Goal: Communication & Community: Answer question/provide support

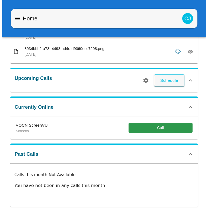
scroll to position [115, 0]
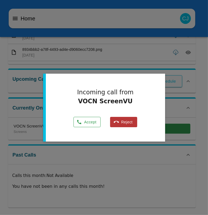
click at [93, 123] on button "Accept" at bounding box center [87, 122] width 27 height 11
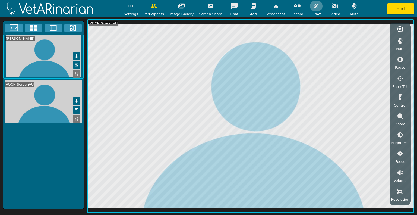
click at [314, 7] on icon "button" at bounding box center [316, 6] width 5 height 5
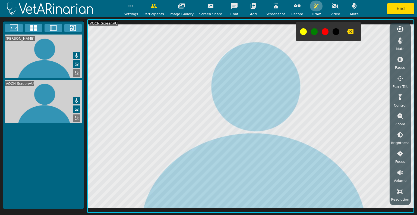
click at [311, 11] on button "button" at bounding box center [317, 6] width 14 height 11
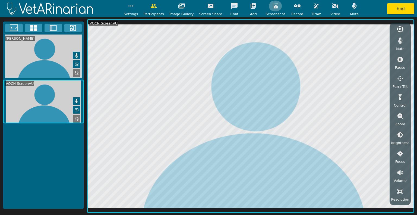
click at [274, 3] on button "button" at bounding box center [276, 6] width 14 height 11
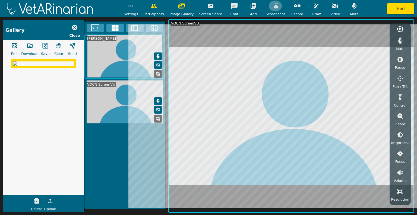
click at [272, 5] on icon "button" at bounding box center [275, 6] width 7 height 7
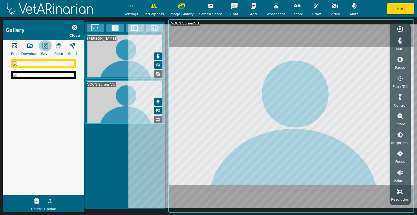
click at [43, 45] on icon "button" at bounding box center [45, 45] width 7 height 7
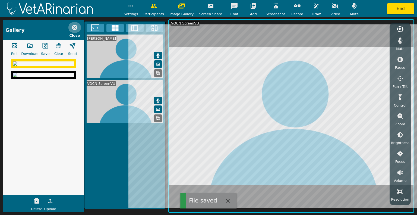
click at [74, 27] on icon "button" at bounding box center [74, 27] width 7 height 7
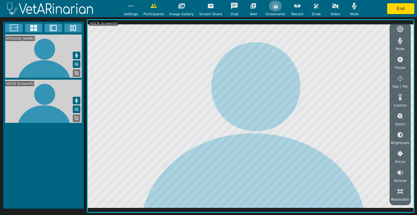
click at [269, 5] on button "button" at bounding box center [276, 6] width 14 height 11
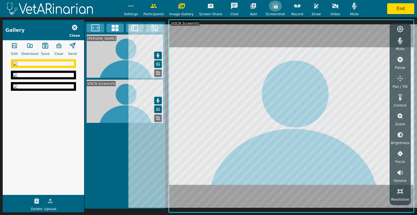
click at [273, 6] on icon "button" at bounding box center [275, 6] width 5 height 5
click at [29, 47] on icon "button" at bounding box center [30, 45] width 7 height 7
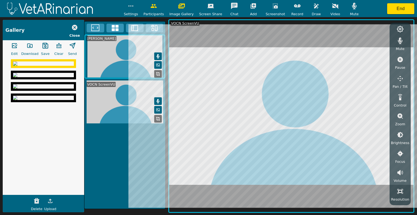
click at [36, 89] on img at bounding box center [43, 86] width 61 height 4
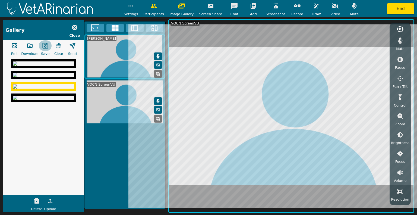
click at [42, 45] on icon "button" at bounding box center [45, 45] width 7 height 7
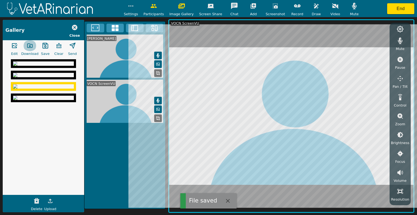
click at [30, 48] on icon "button" at bounding box center [29, 46] width 5 height 4
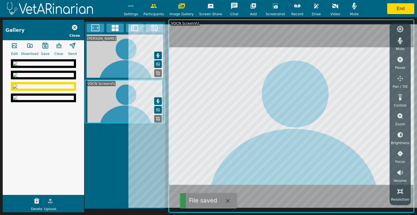
click at [74, 26] on icon "button" at bounding box center [74, 27] width 5 height 5
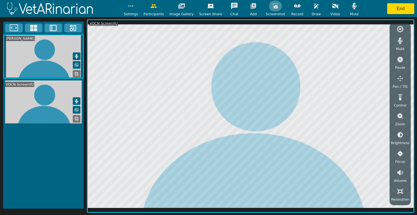
click at [273, 4] on icon "button" at bounding box center [275, 6] width 7 height 7
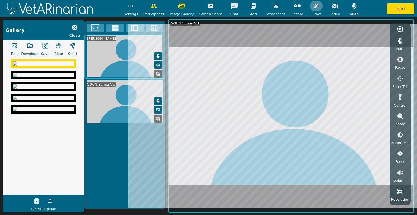
click at [313, 5] on icon "button" at bounding box center [316, 6] width 7 height 7
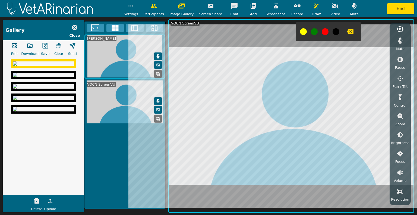
click at [46, 46] on icon "button" at bounding box center [45, 45] width 7 height 7
click at [29, 43] on icon "button" at bounding box center [30, 45] width 7 height 7
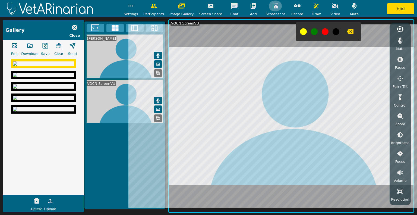
click at [273, 5] on icon "button" at bounding box center [275, 6] width 7 height 7
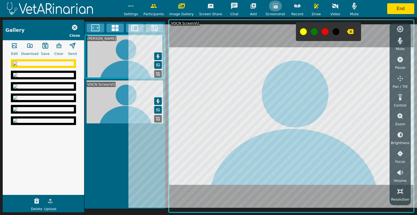
click at [273, 4] on icon "button" at bounding box center [275, 6] width 5 height 5
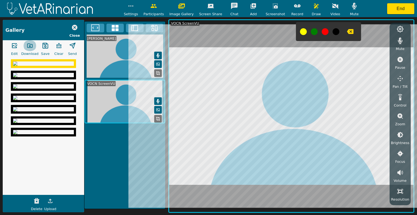
click at [26, 45] on button "button" at bounding box center [30, 45] width 14 height 11
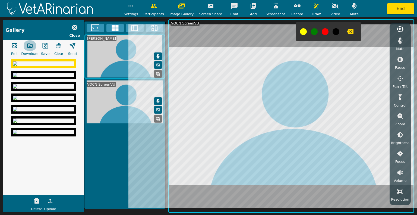
click at [28, 47] on icon "button" at bounding box center [30, 45] width 7 height 7
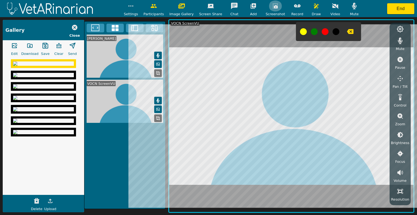
click at [273, 6] on icon "button" at bounding box center [275, 6] width 5 height 5
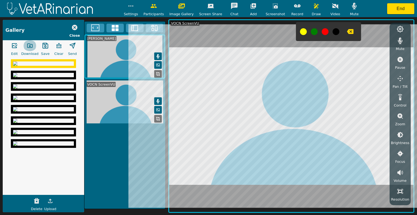
click at [29, 47] on icon "button" at bounding box center [30, 45] width 7 height 7
click at [272, 7] on icon "button" at bounding box center [275, 6] width 7 height 7
click at [28, 46] on icon "button" at bounding box center [30, 45] width 7 height 7
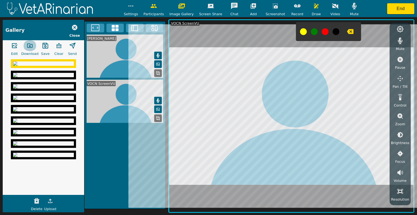
click at [28, 46] on icon "button" at bounding box center [30, 45] width 7 height 7
click at [46, 45] on icon "button" at bounding box center [45, 45] width 7 height 7
click at [43, 89] on img at bounding box center [43, 86] width 61 height 4
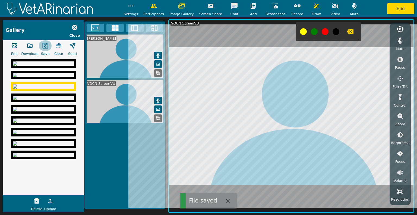
click at [42, 45] on icon "button" at bounding box center [45, 45] width 7 height 7
click at [46, 77] on img at bounding box center [43, 75] width 61 height 4
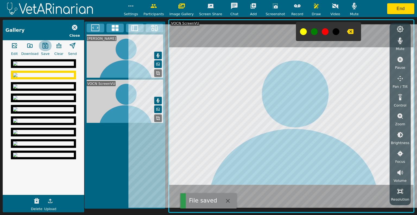
click at [45, 48] on icon "button" at bounding box center [45, 46] width 6 height 6
click at [72, 27] on icon "button" at bounding box center [74, 27] width 5 height 5
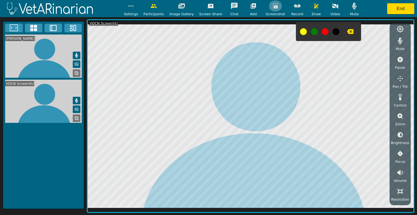
click at [273, 6] on icon "button" at bounding box center [275, 6] width 5 height 5
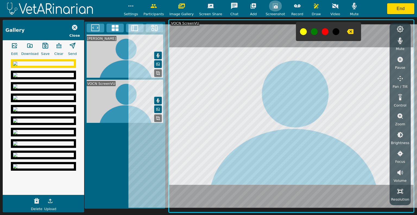
click at [273, 6] on icon "button" at bounding box center [275, 6] width 5 height 5
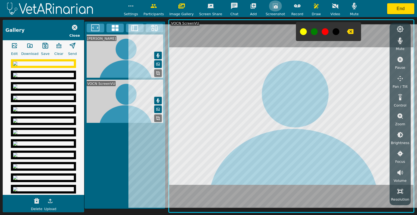
click at [273, 6] on icon "button" at bounding box center [275, 6] width 5 height 5
click at [272, 6] on icon "button" at bounding box center [275, 6] width 7 height 7
click at [45, 43] on icon "button" at bounding box center [45, 46] width 6 height 6
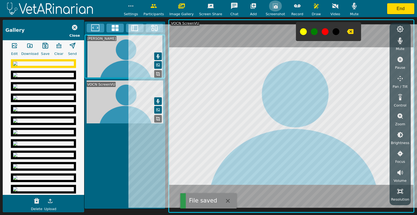
click at [273, 7] on icon "button" at bounding box center [275, 6] width 5 height 5
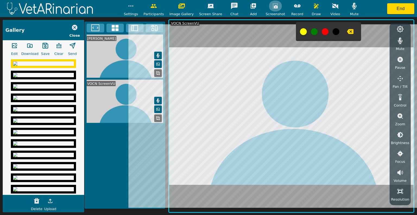
click at [272, 4] on icon "button" at bounding box center [275, 6] width 7 height 7
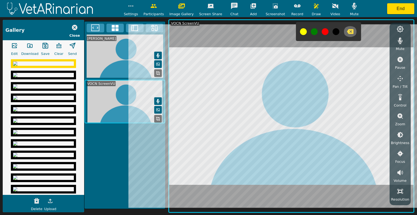
click at [347, 31] on icon "button" at bounding box center [350, 31] width 7 height 5
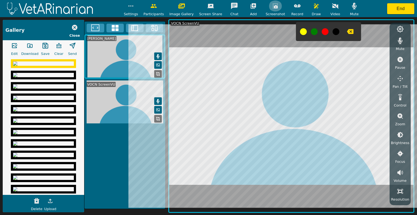
click at [272, 5] on icon "button" at bounding box center [275, 6] width 7 height 7
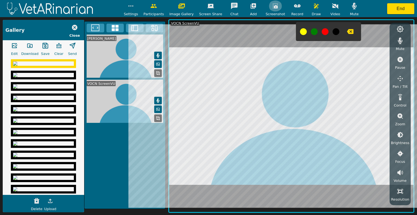
click at [272, 5] on icon "button" at bounding box center [275, 6] width 7 height 7
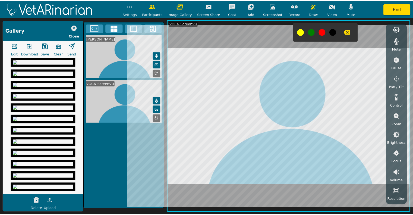
scroll to position [674, 0]
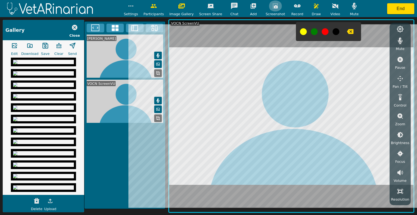
click at [273, 7] on icon "button" at bounding box center [275, 6] width 5 height 5
click at [398, 8] on button "End" at bounding box center [400, 8] width 27 height 11
